Goal: Task Accomplishment & Management: Manage account settings

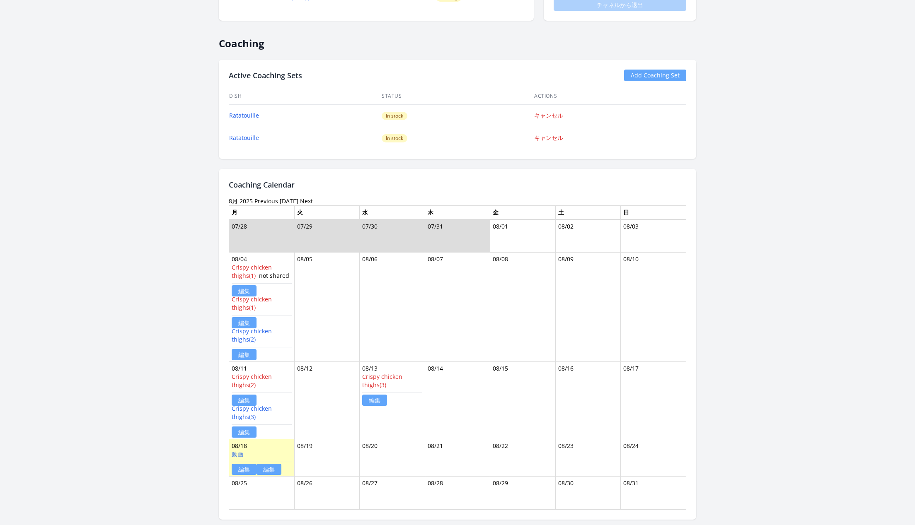
scroll to position [342, 0]
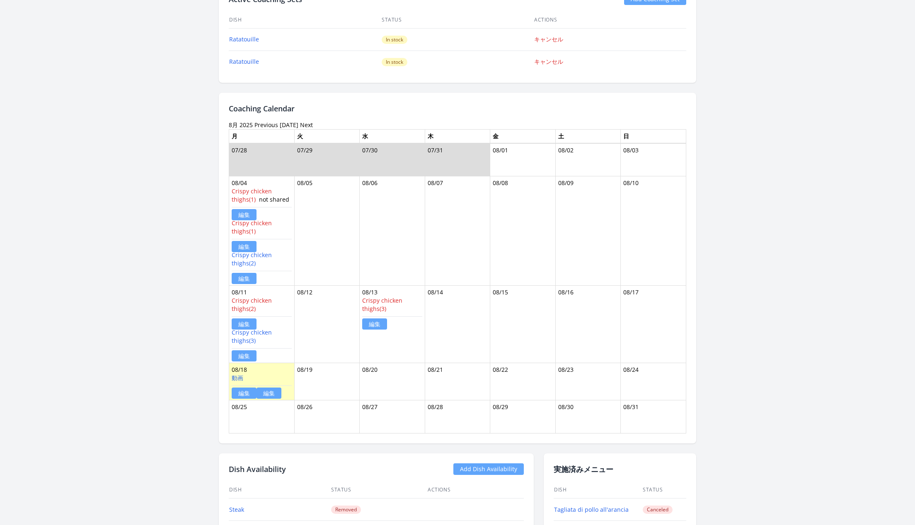
scroll to position [416, 0]
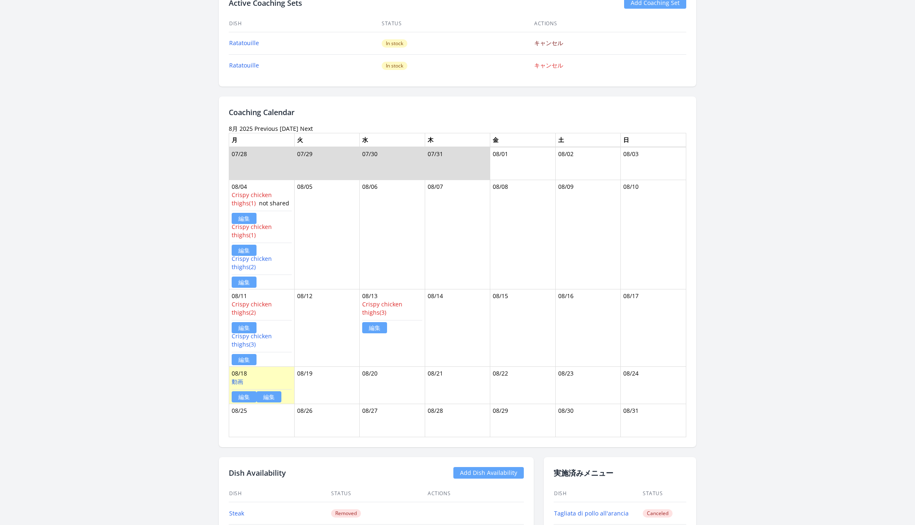
click at [554, 42] on link "キャンセル" at bounding box center [548, 43] width 29 height 8
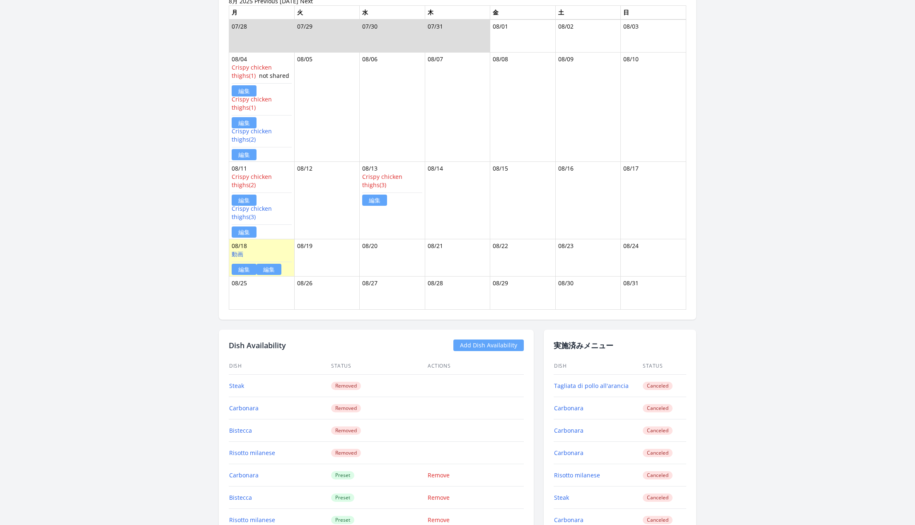
scroll to position [635, 0]
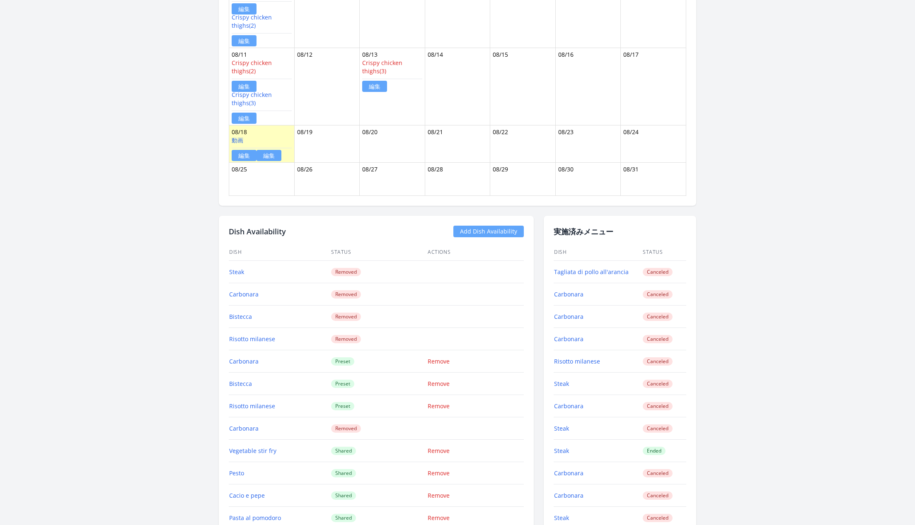
click at [267, 155] on link "編集" at bounding box center [268, 155] width 25 height 11
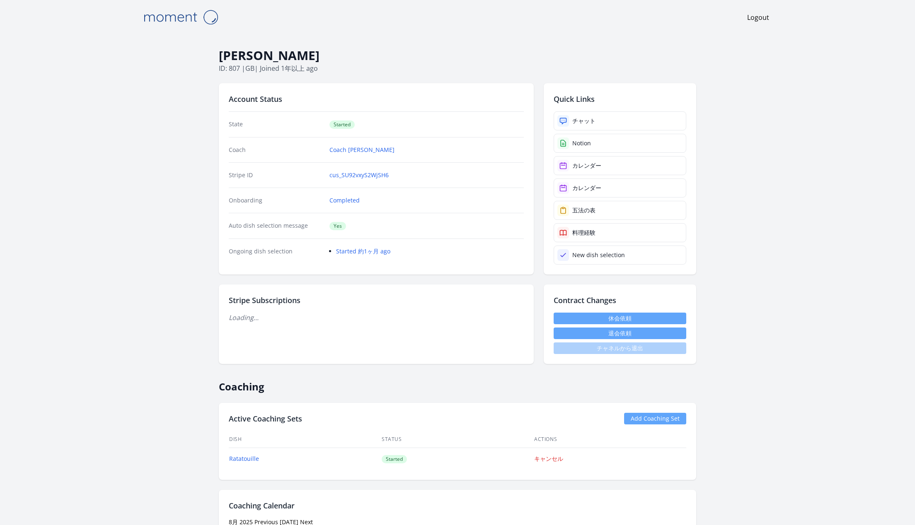
scroll to position [633, 0]
